Goal: Task Accomplishment & Management: Manage account settings

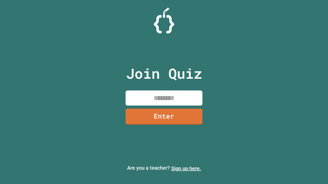
click at [186, 169] on link "Sign up here." at bounding box center [186, 169] width 30 height 6
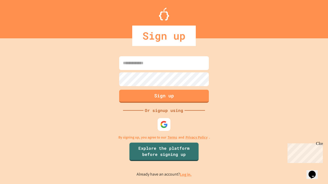
click at [186, 175] on link "Log in." at bounding box center [186, 174] width 12 height 5
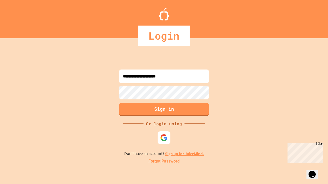
type input "**********"
